Goal: Task Accomplishment & Management: Manage account settings

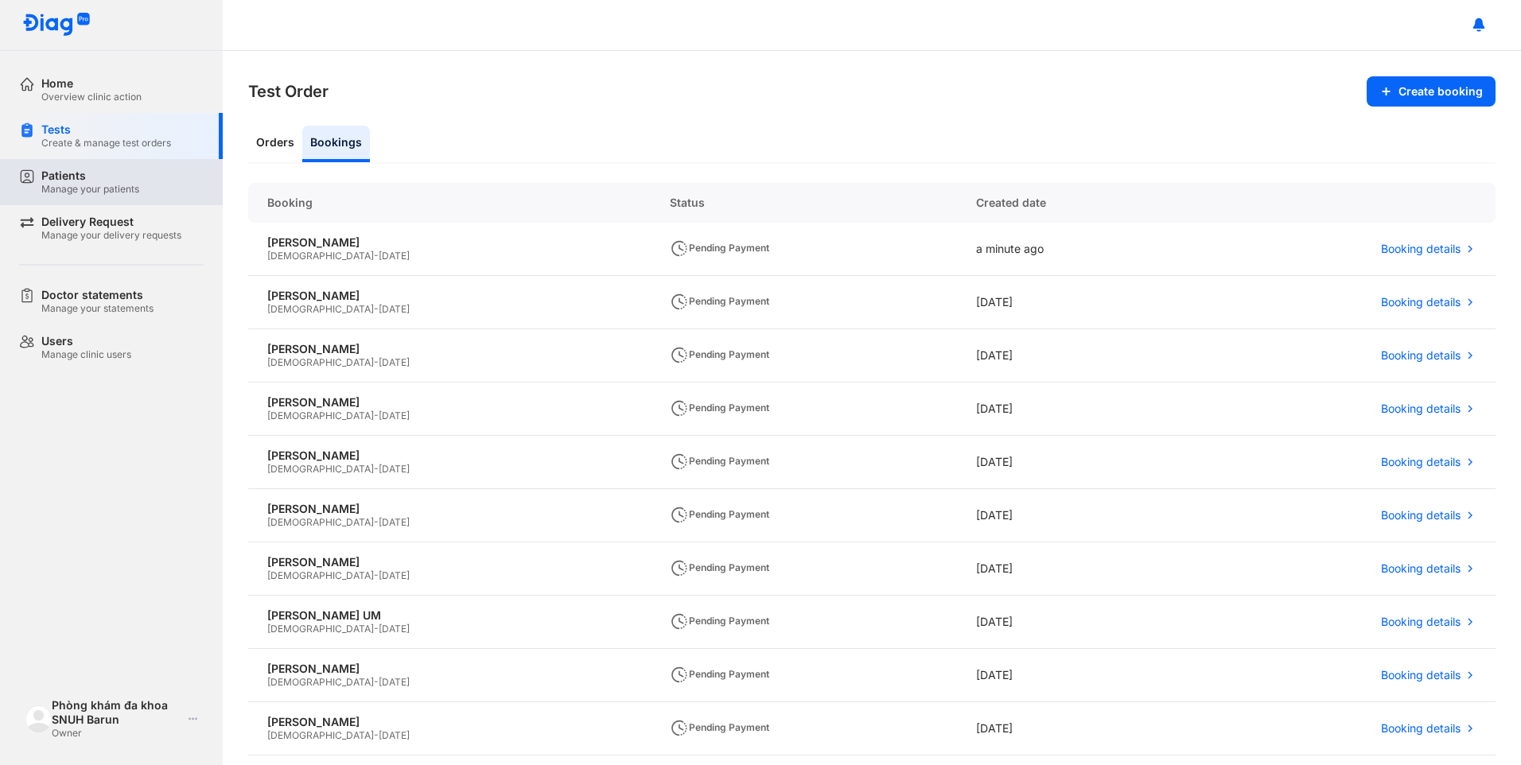
click at [84, 170] on div "Patients" at bounding box center [90, 176] width 98 height 14
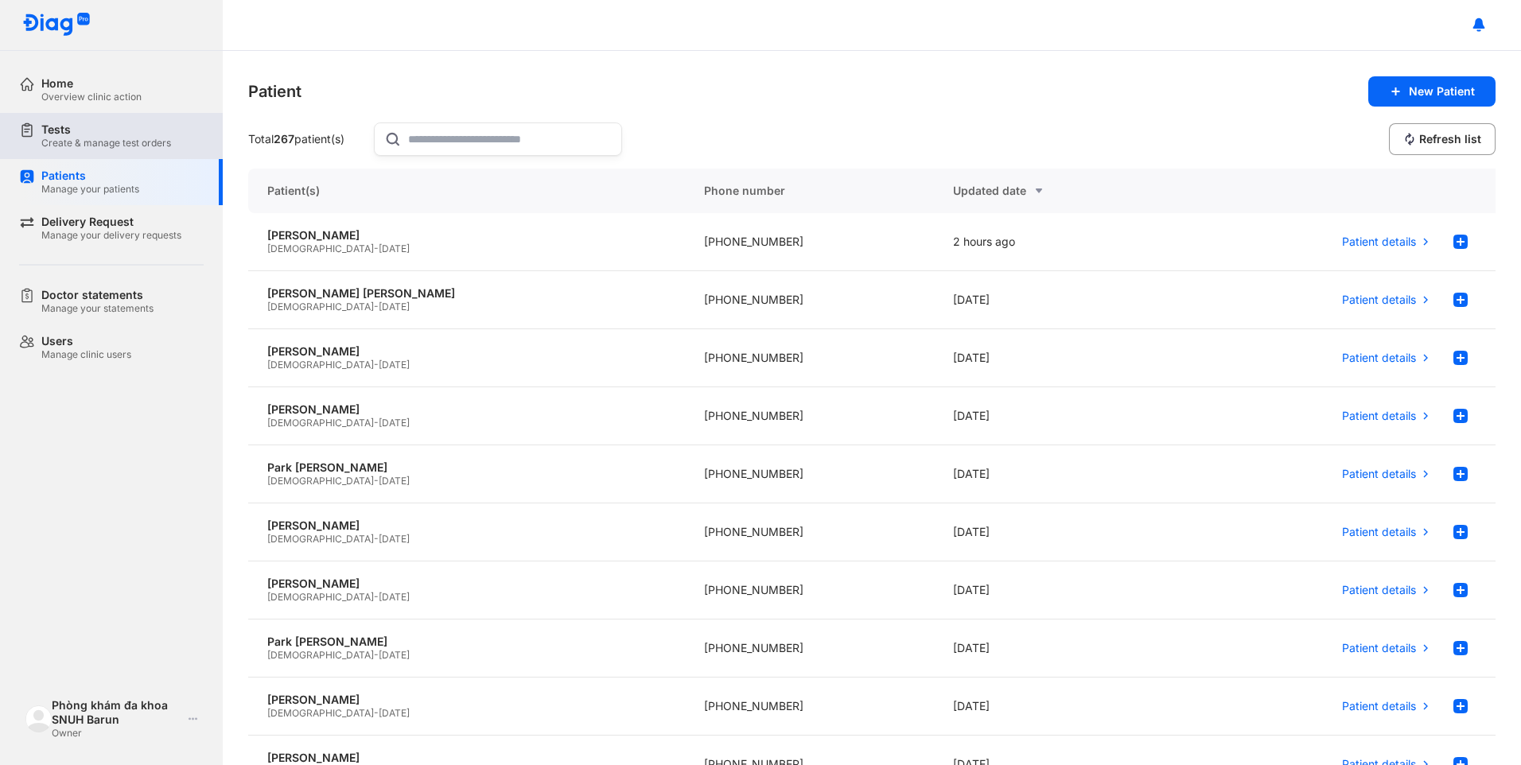
click at [87, 147] on div "Create & manage test orders" at bounding box center [106, 143] width 130 height 13
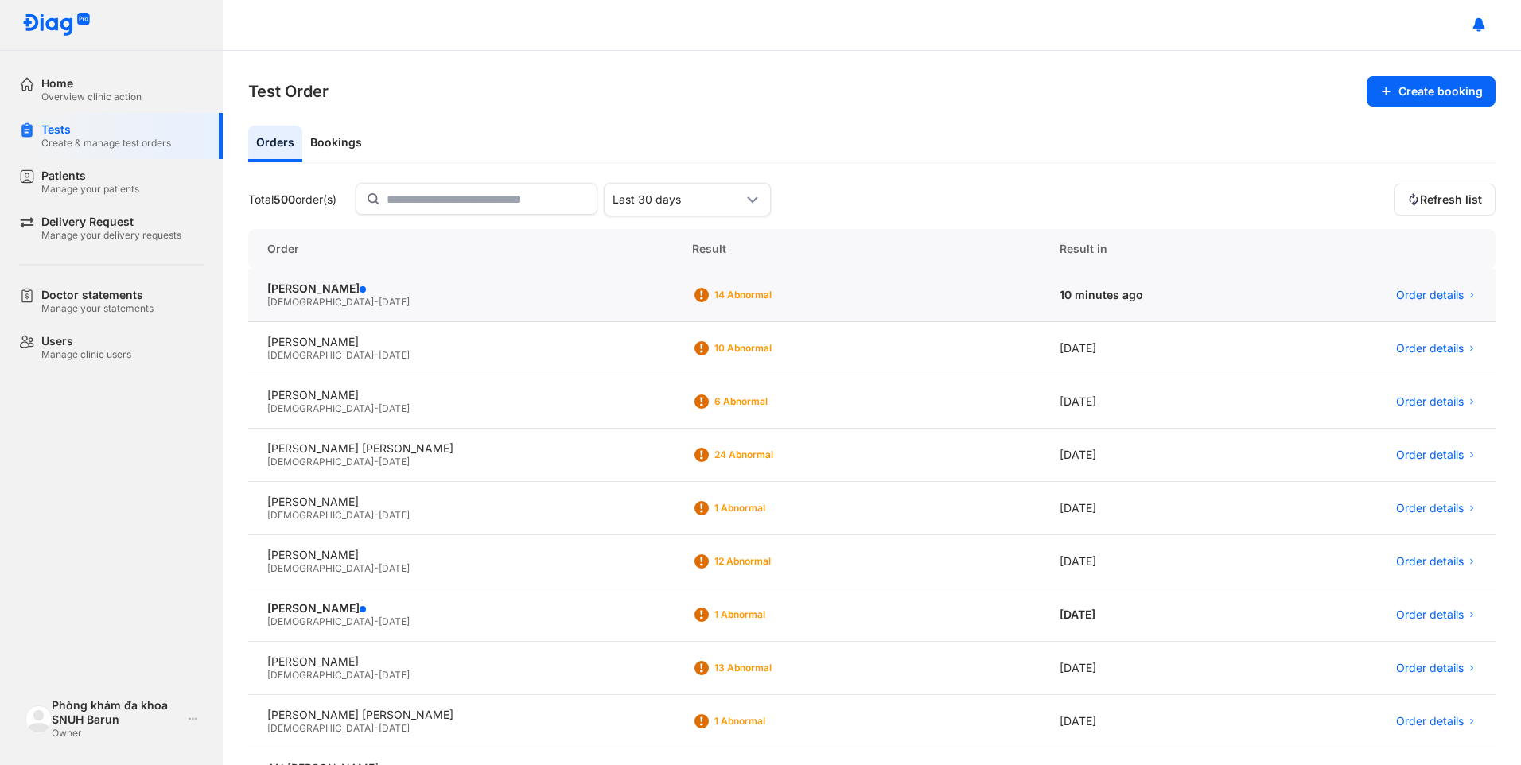
click at [379, 298] on span "26/01/1991" at bounding box center [394, 302] width 31 height 12
